Goal: Find specific page/section

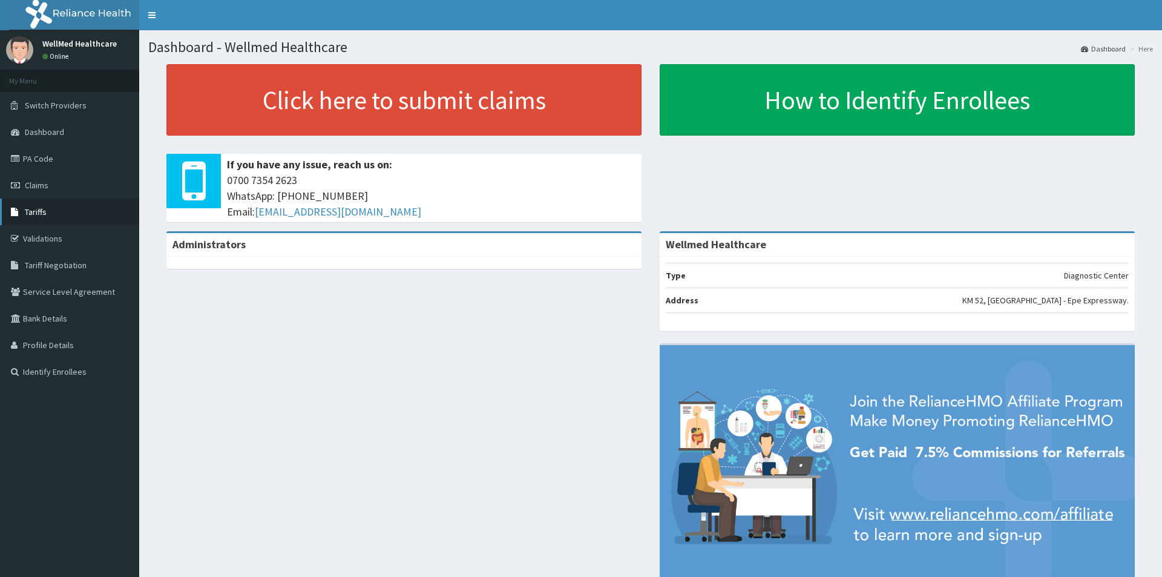
click at [47, 213] on link "Tariffs" at bounding box center [69, 212] width 139 height 27
